Goal: Obtain resource: Download file/media

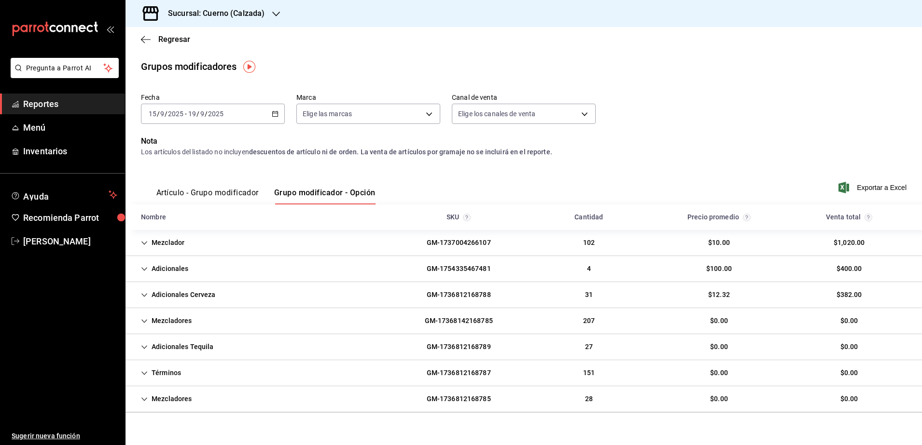
click at [261, 105] on div "[DATE] [DATE] - [DATE] [DATE]" at bounding box center [213, 114] width 144 height 20
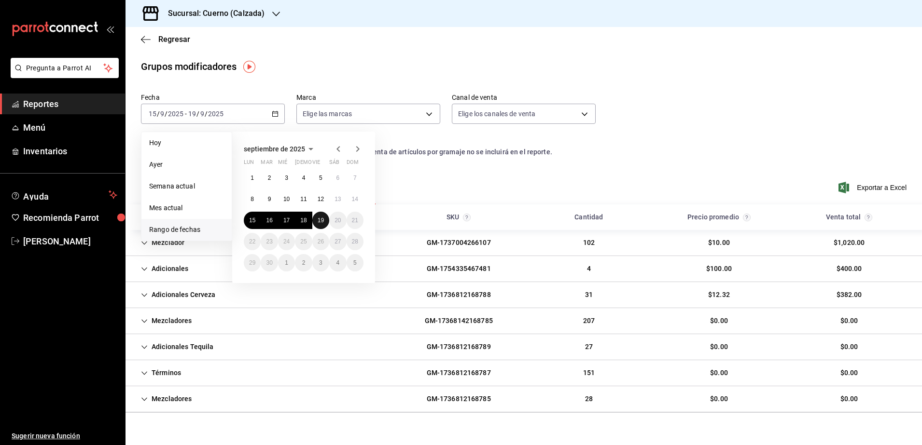
click at [317, 221] on abbr "19" at bounding box center [320, 220] width 6 height 7
click at [301, 221] on abbr "18" at bounding box center [303, 220] width 6 height 7
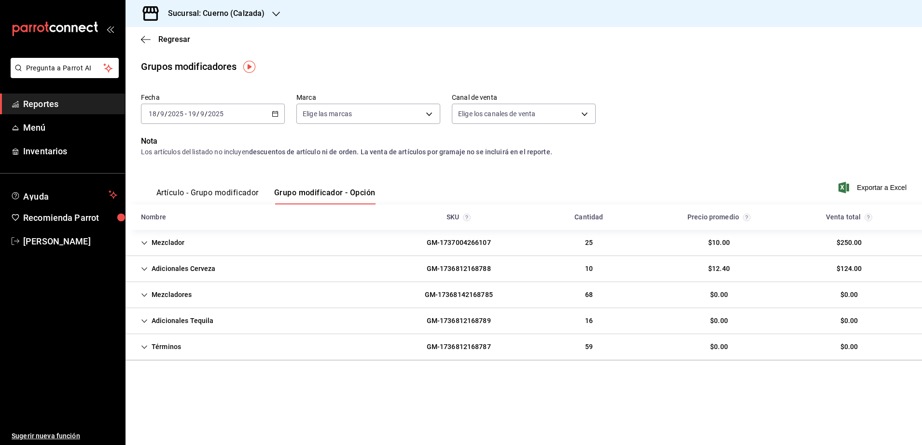
click at [874, 195] on div "Artículo - Grupo modificador Grupo modificador - Opción Exportar a Excel" at bounding box center [523, 185] width 765 height 40
click at [874, 190] on span "Exportar a Excel" at bounding box center [873, 188] width 66 height 12
click at [66, 104] on span "Reportes" at bounding box center [70, 103] width 94 height 13
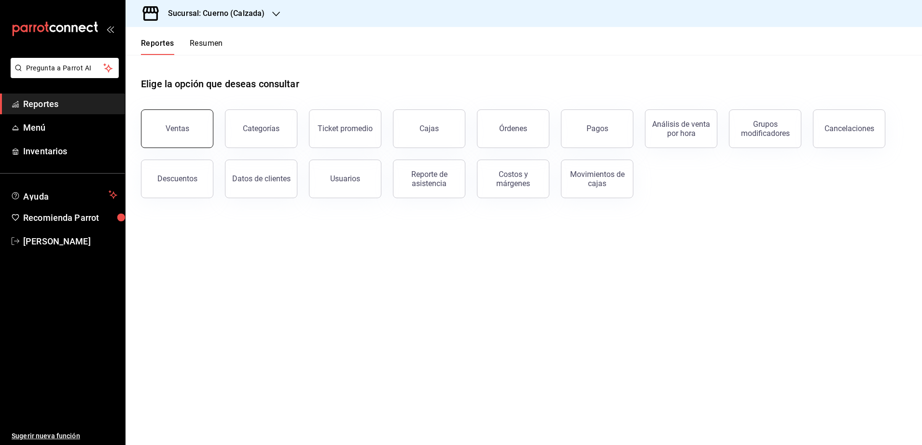
click at [179, 127] on div "Ventas" at bounding box center [177, 128] width 24 height 9
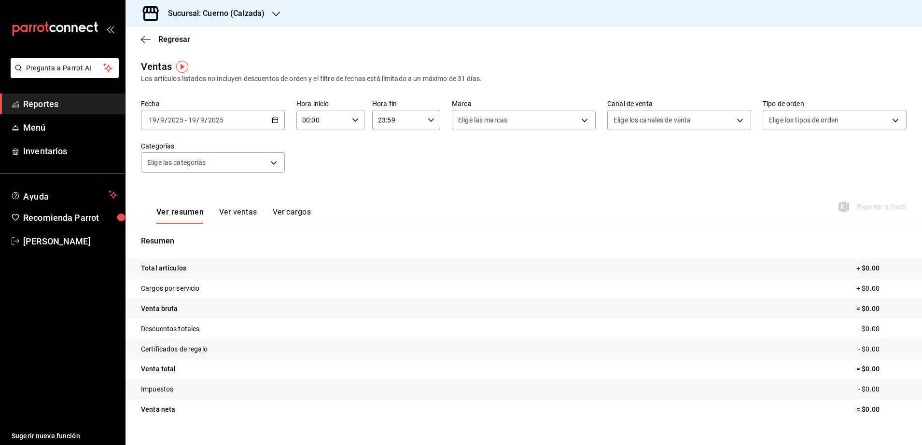
click at [250, 119] on div "[DATE] [DATE] - [DATE] [DATE]" at bounding box center [213, 120] width 144 height 20
click at [163, 232] on span "Rango de fechas" at bounding box center [186, 236] width 75 height 10
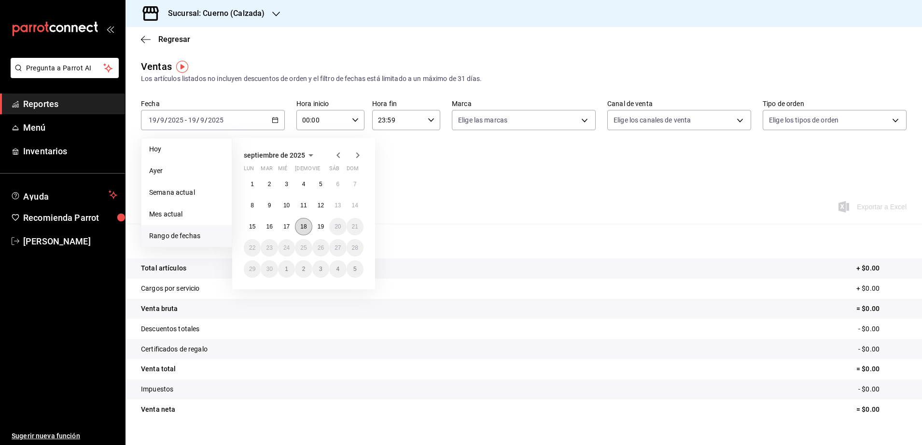
click at [299, 226] on button "18" at bounding box center [303, 226] width 17 height 17
click at [316, 226] on button "19" at bounding box center [320, 226] width 17 height 17
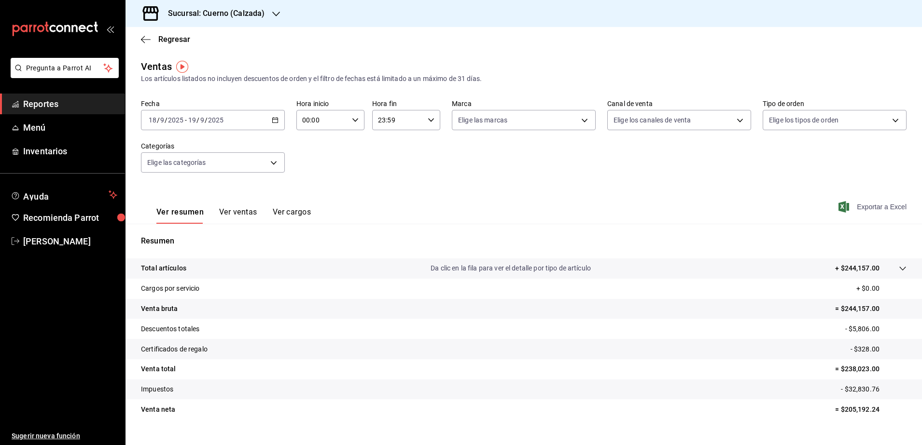
click at [871, 203] on span "Exportar a Excel" at bounding box center [873, 207] width 66 height 12
